Goal: Task Accomplishment & Management: Use online tool/utility

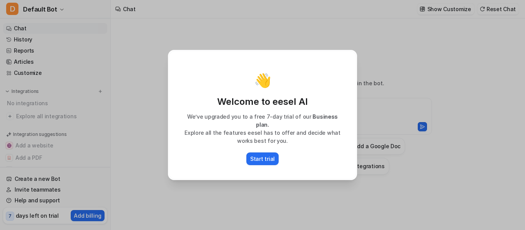
type textarea "**********"
click at [270, 158] on p "Start trial" at bounding box center [262, 159] width 25 height 8
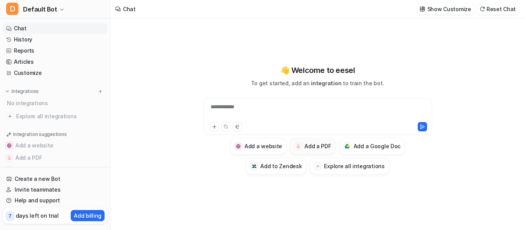
click at [318, 143] on h3 "Add a PDF" at bounding box center [317, 146] width 27 height 8
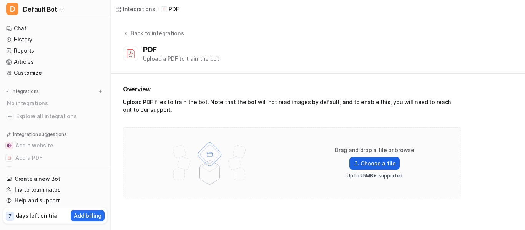
click at [373, 160] on label "Choose a file" at bounding box center [374, 163] width 50 height 13
click at [0, 0] on input "Choose a file" at bounding box center [0, 0] width 0 height 0
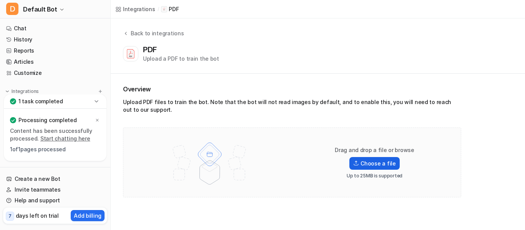
click at [368, 162] on label "Choose a file" at bounding box center [374, 163] width 50 height 13
click at [0, 0] on input "Choose a file" at bounding box center [0, 0] width 0 height 0
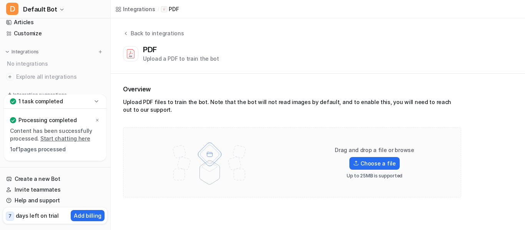
scroll to position [106, 0]
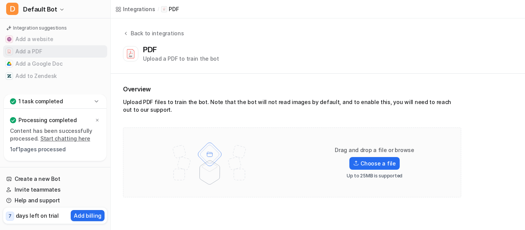
click at [42, 50] on button "Add a PDF" at bounding box center [55, 51] width 104 height 12
click at [45, 52] on button "Add a PDF" at bounding box center [55, 51] width 104 height 12
click at [88, 99] on div "1 task completed" at bounding box center [55, 102] width 103 height 14
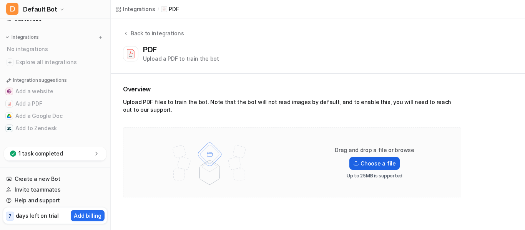
click at [353, 163] on label "Choose a file" at bounding box center [374, 163] width 50 height 13
click at [0, 0] on input "Choose a file" at bounding box center [0, 0] width 0 height 0
click at [467, 110] on div "Overview Upload PDF files to train the bot. Note that the bot will not read ima…" at bounding box center [318, 141] width 414 height 134
click at [169, 7] on p "PDF" at bounding box center [174, 9] width 10 height 8
click at [139, 10] on div "Integrations" at bounding box center [139, 9] width 32 height 8
